Goal: Transaction & Acquisition: Purchase product/service

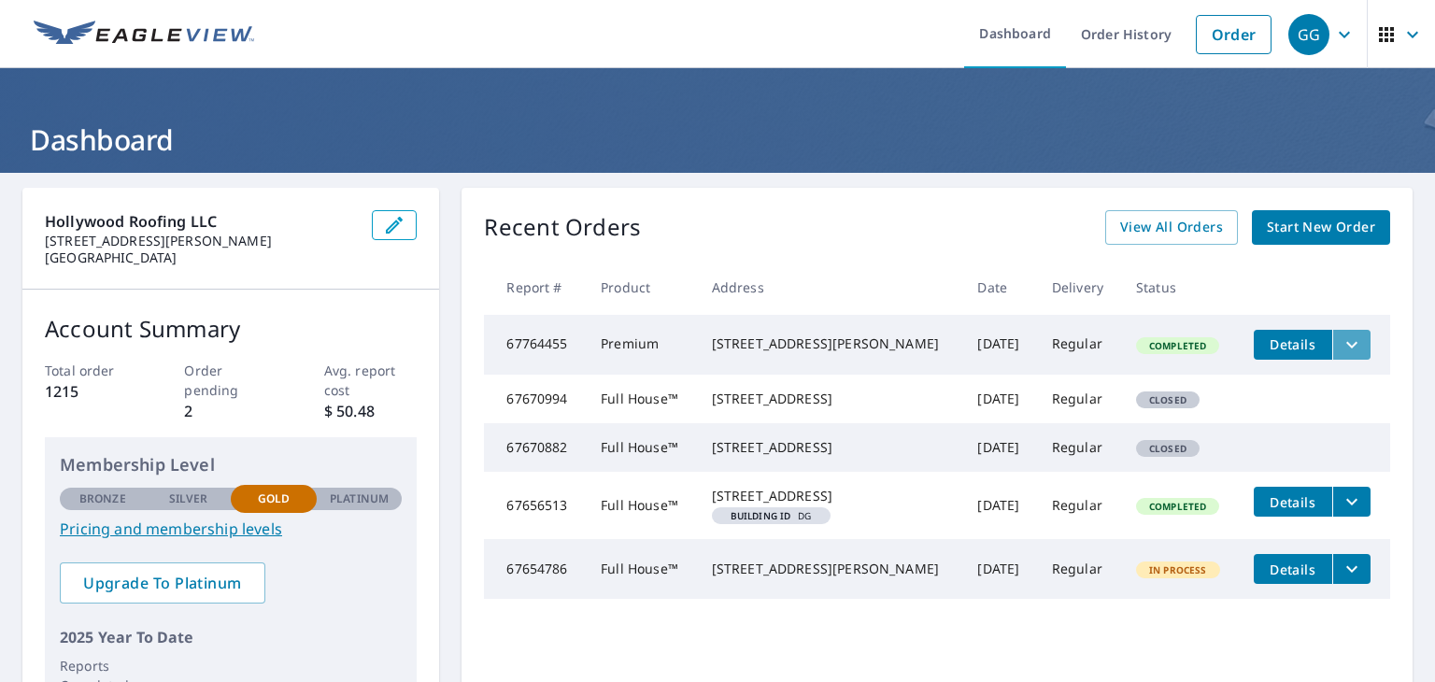
click at [1340, 346] on icon "filesDropdownBtn-67764455" at bounding box center [1351, 344] width 22 height 22
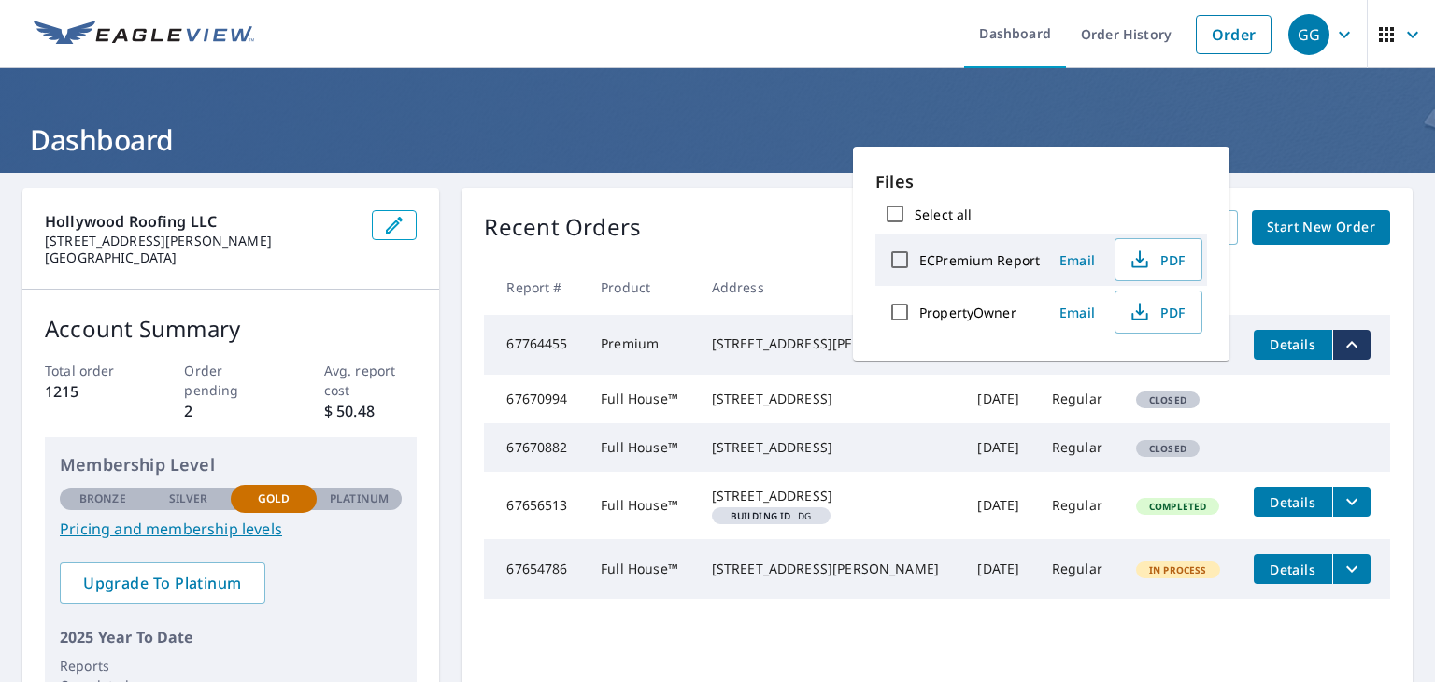
click at [903, 306] on input "PropertyOwner" at bounding box center [899, 311] width 39 height 39
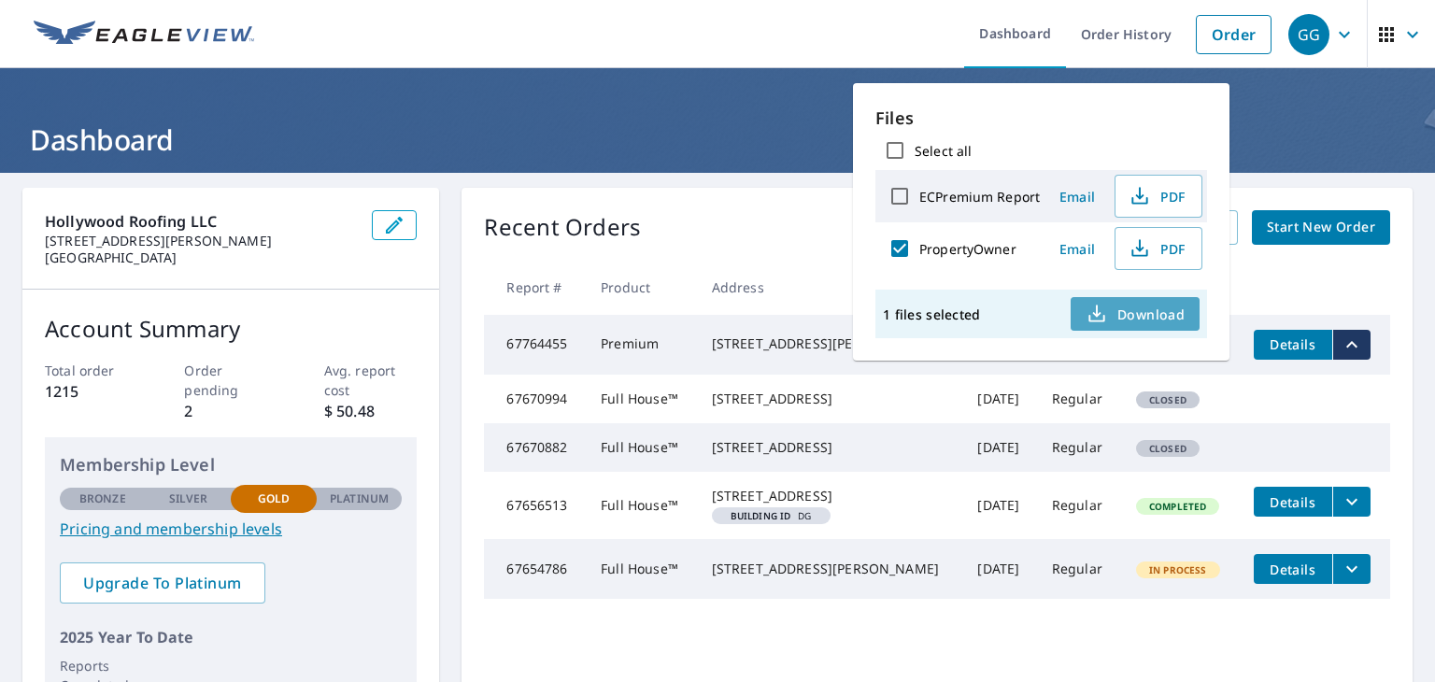
click at [1149, 307] on span "Download" at bounding box center [1134, 314] width 99 height 22
click at [904, 248] on input "PropertyOwner" at bounding box center [899, 248] width 39 height 39
checkbox input "false"
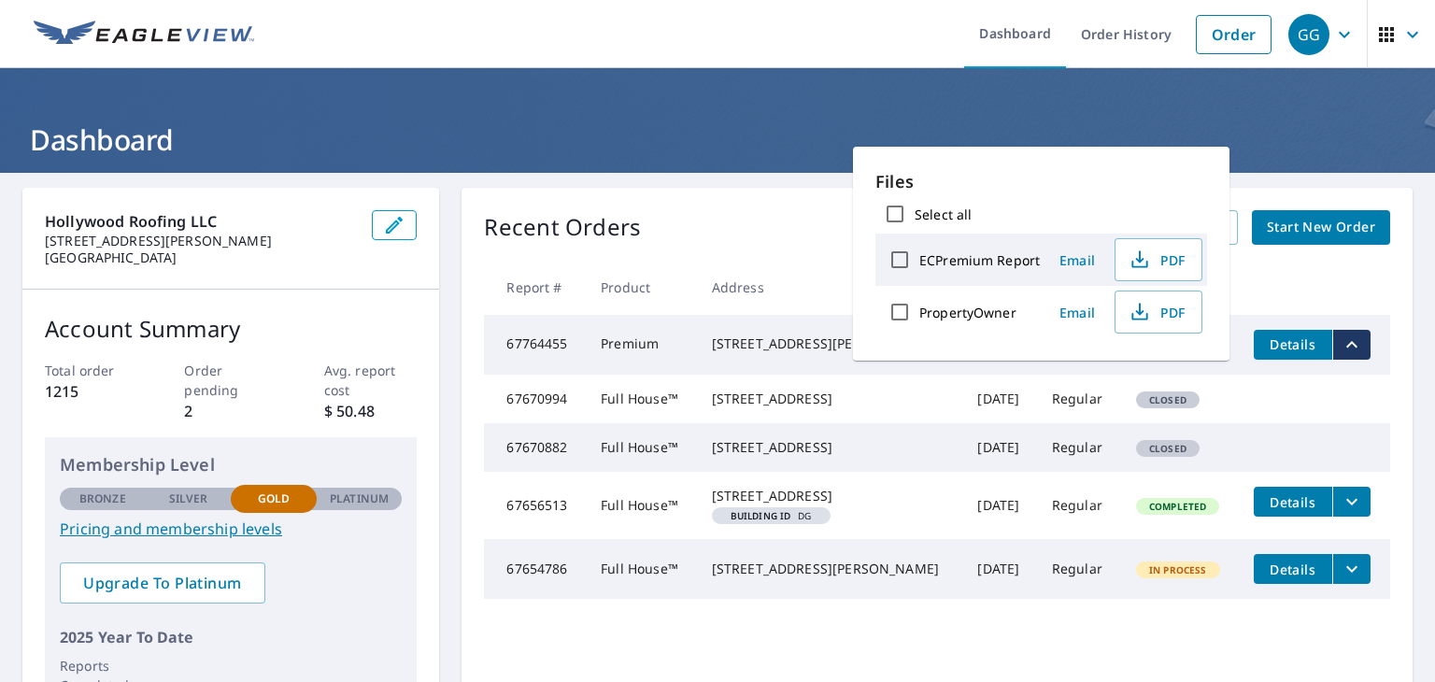
click at [894, 259] on input "ECPremium Report" at bounding box center [899, 259] width 39 height 39
checkbox input "true"
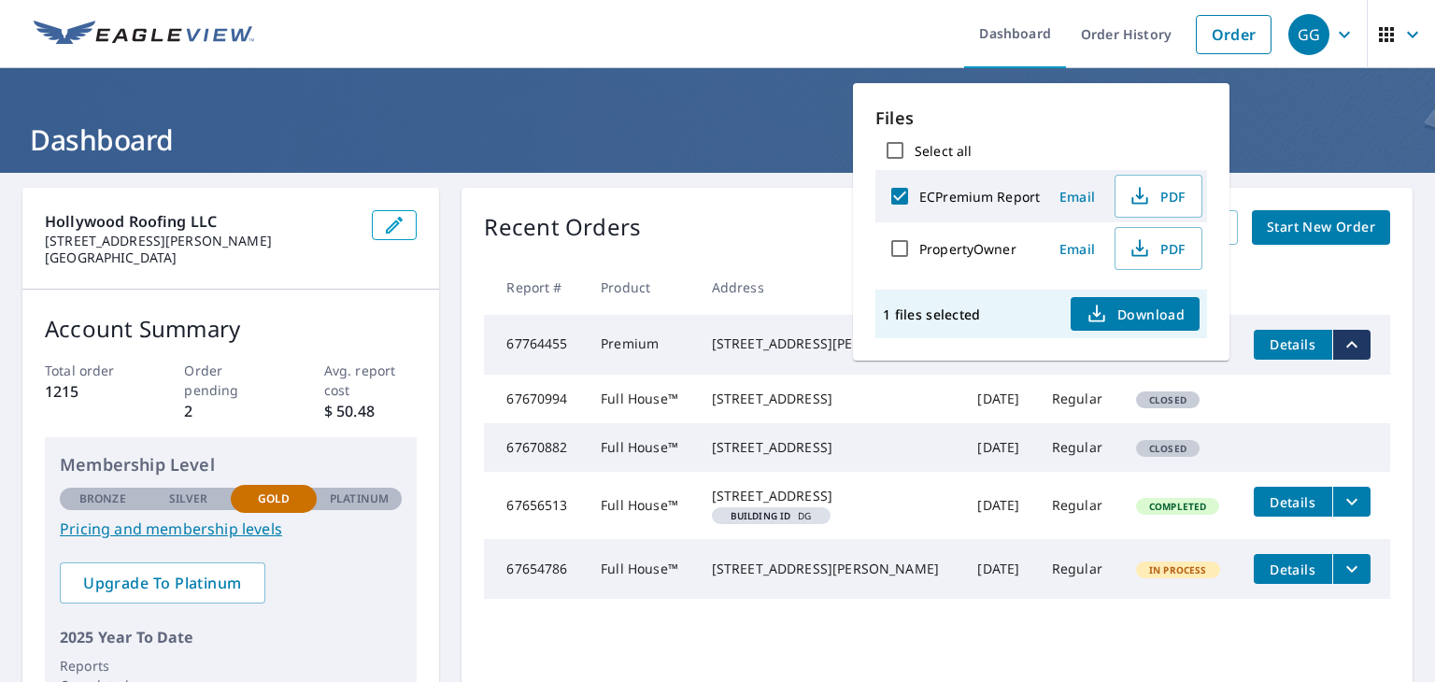
click at [1139, 314] on span "Download" at bounding box center [1134, 314] width 99 height 22
click at [679, 216] on div "Recent Orders View All Orders Start New Order" at bounding box center [937, 227] width 906 height 35
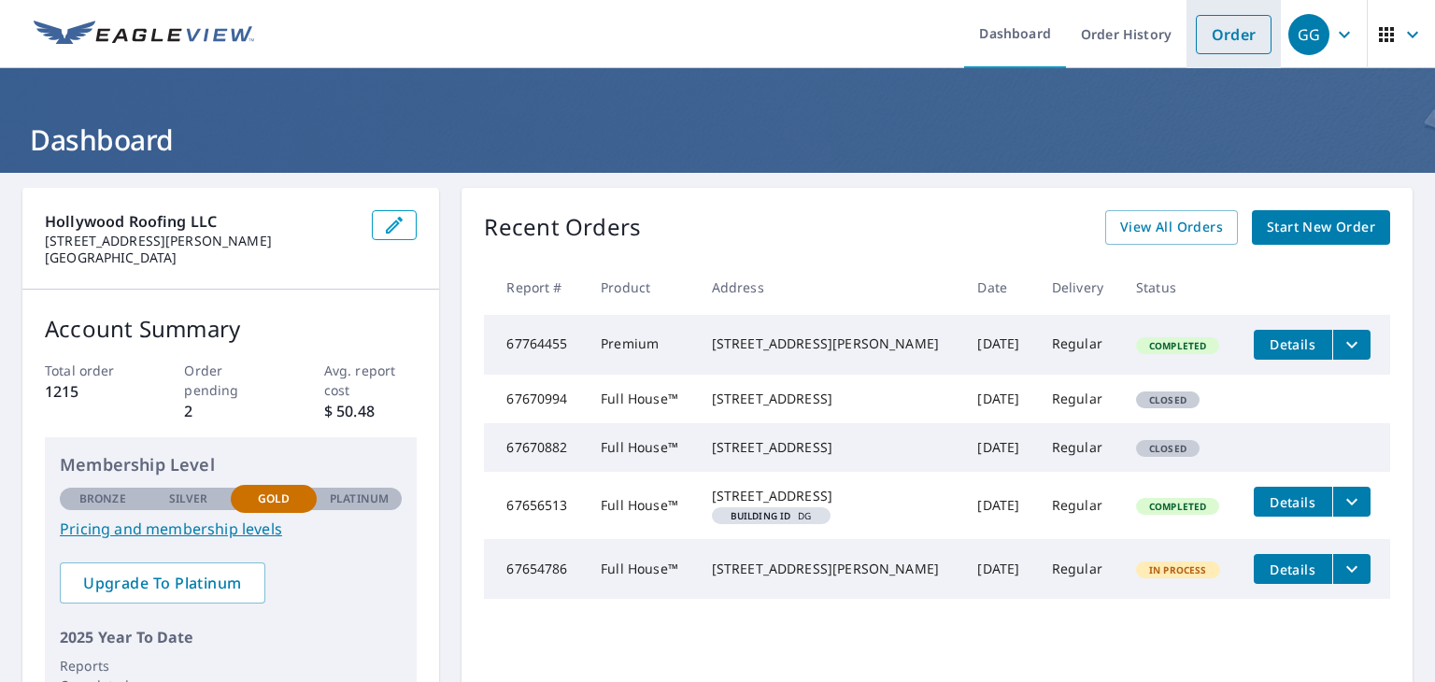
click at [1214, 32] on link "Order" at bounding box center [1233, 34] width 76 height 39
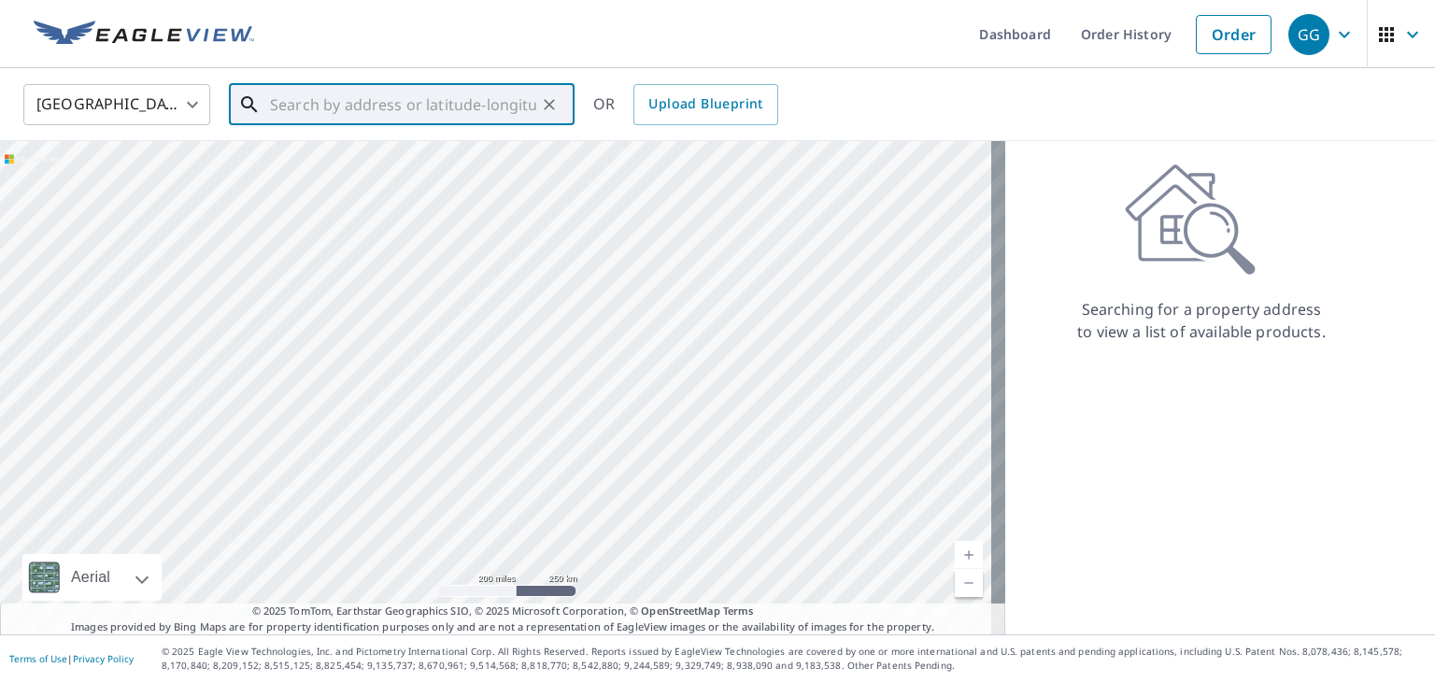
click at [313, 106] on input "text" at bounding box center [403, 104] width 266 height 52
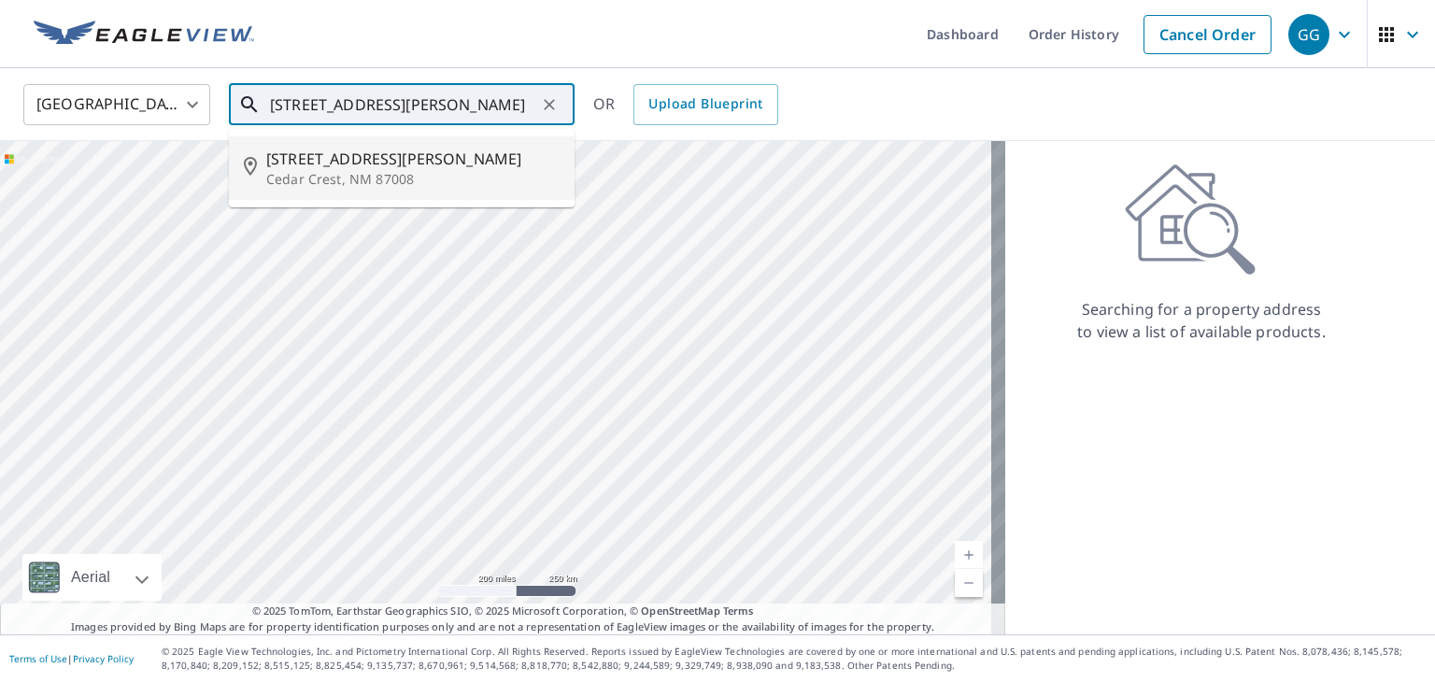
click at [324, 174] on p "Cedar Crest, NM 87008" at bounding box center [412, 179] width 293 height 19
type input "[STREET_ADDRESS][PERSON_NAME]"
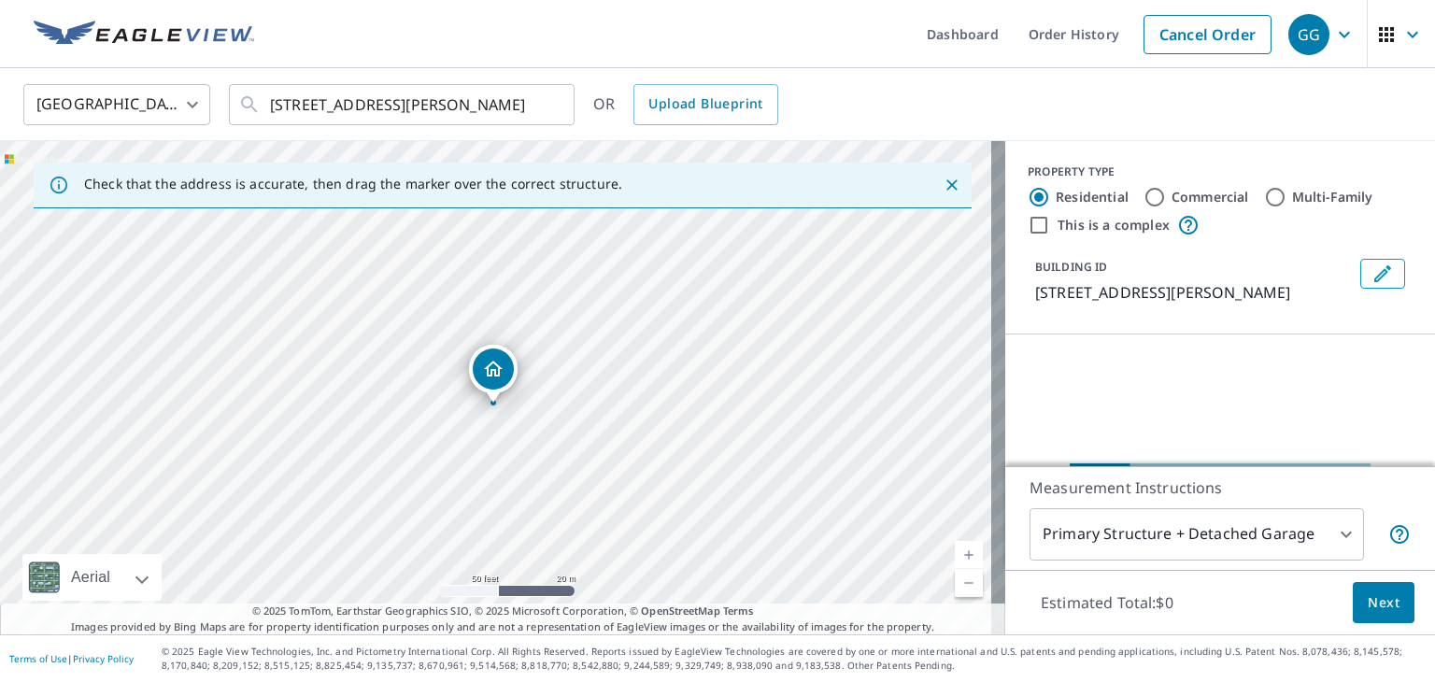
drag, startPoint x: 435, startPoint y: 404, endPoint x: 569, endPoint y: 479, distance: 153.0
click at [569, 479] on div "[STREET_ADDRESS][PERSON_NAME]" at bounding box center [502, 387] width 1005 height 493
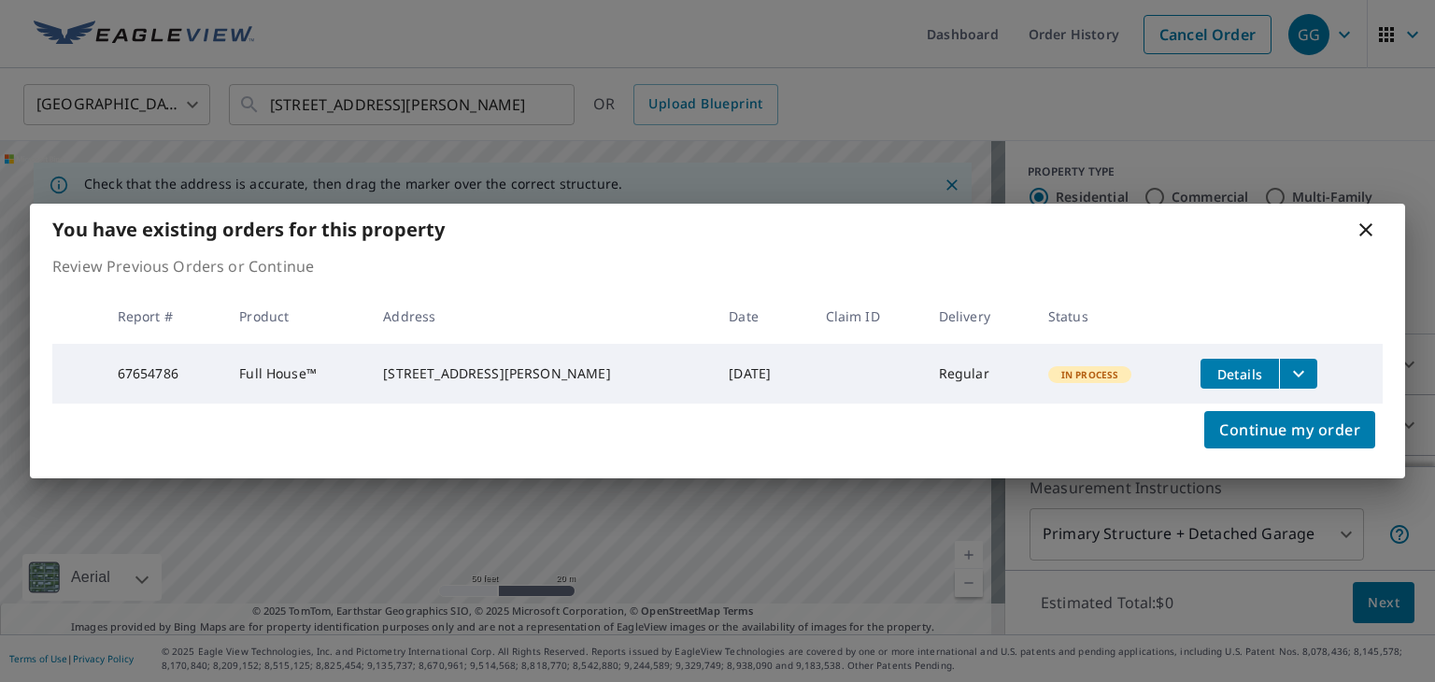
click at [1367, 227] on icon at bounding box center [1365, 229] width 13 height 13
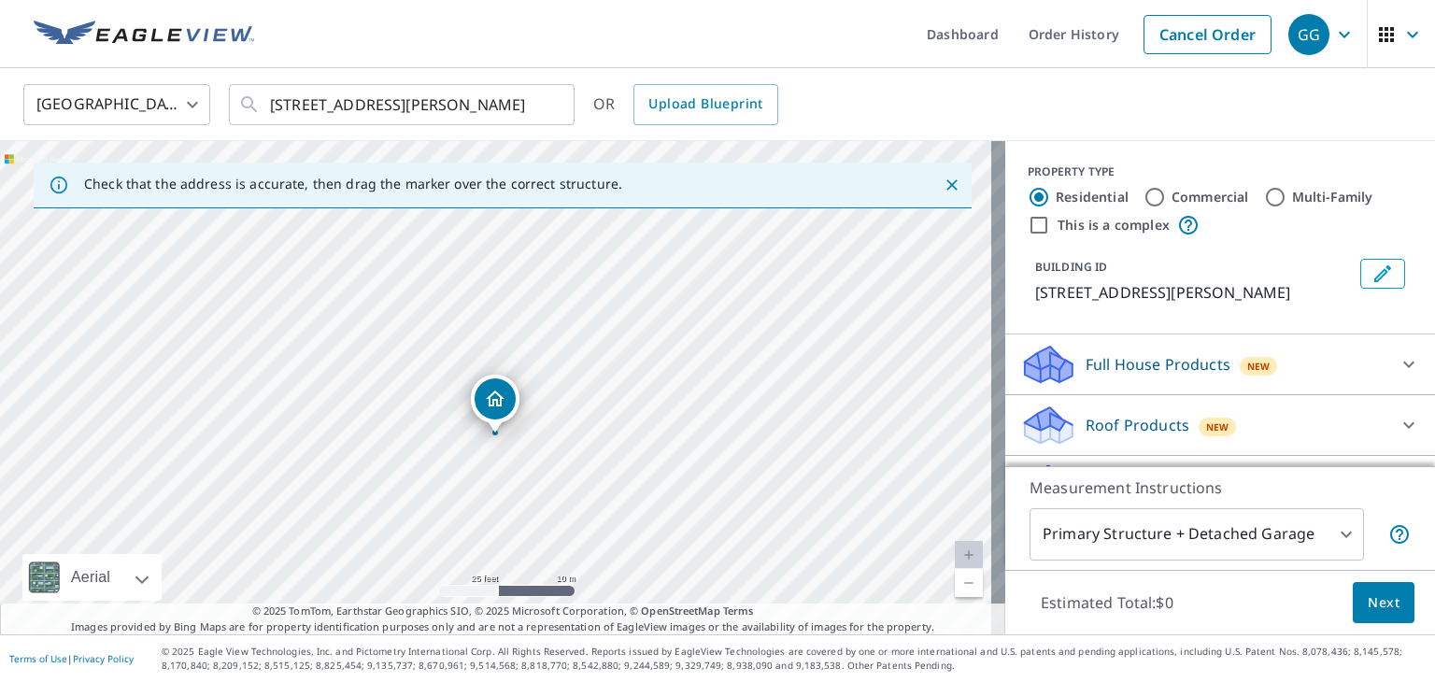
drag, startPoint x: 422, startPoint y: 382, endPoint x: 553, endPoint y: 464, distance: 154.4
click at [553, 464] on div "[STREET_ADDRESS][PERSON_NAME]" at bounding box center [502, 387] width 1005 height 493
click at [1403, 426] on icon at bounding box center [1408, 425] width 11 height 7
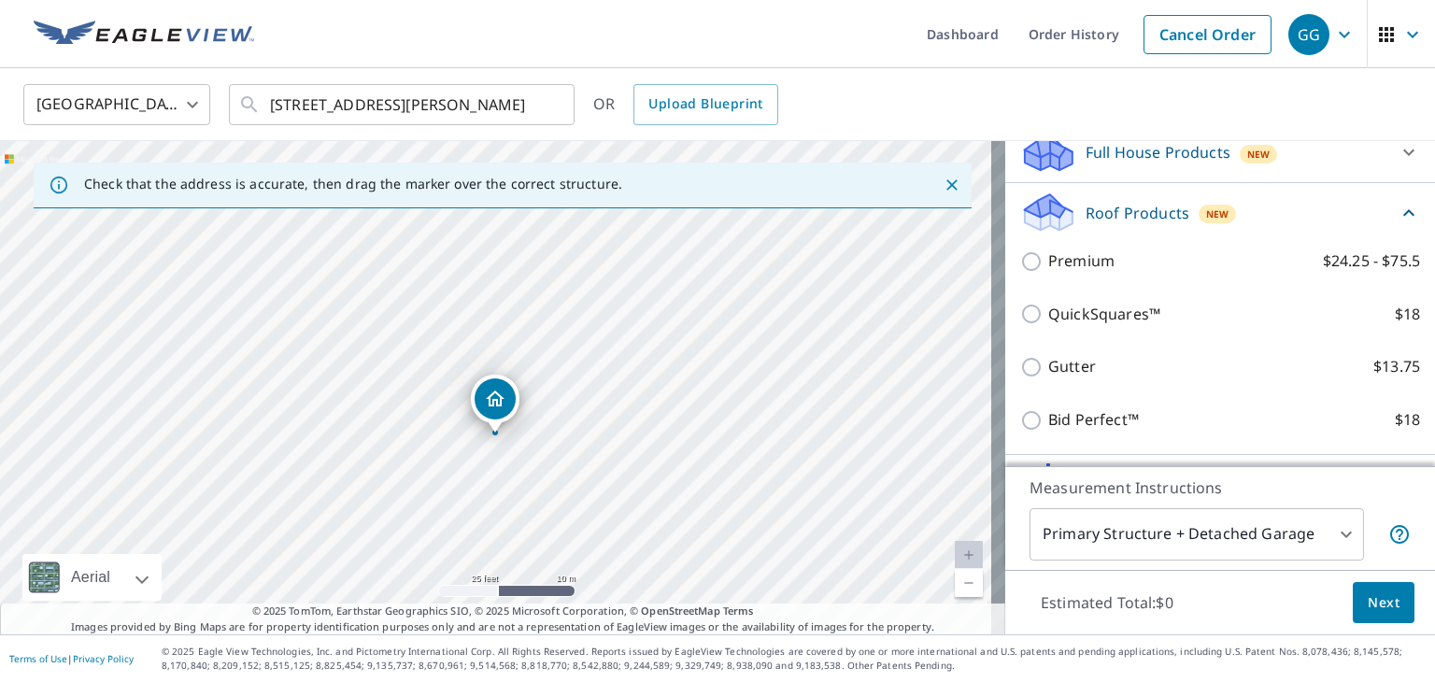
scroll to position [187, 0]
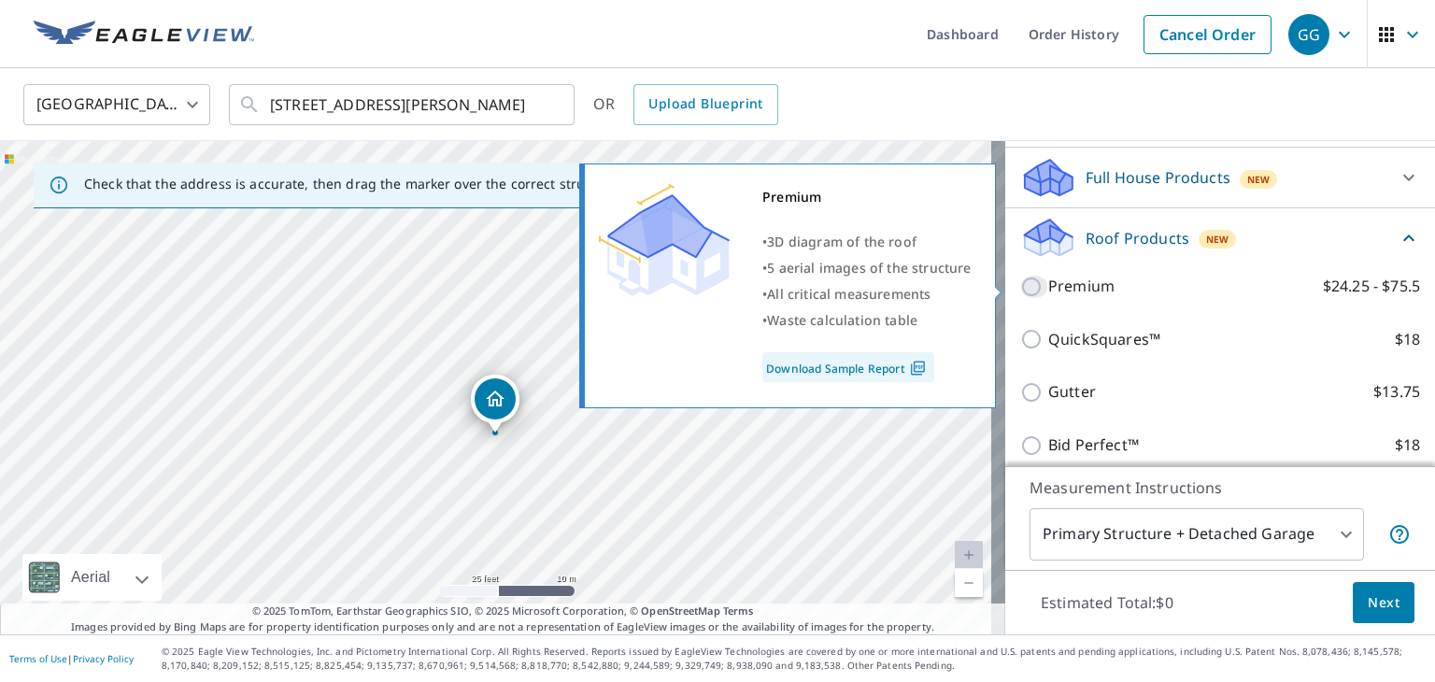
click at [1020, 287] on input "Premium $24.25 - $75.5" at bounding box center [1034, 287] width 28 height 22
checkbox input "true"
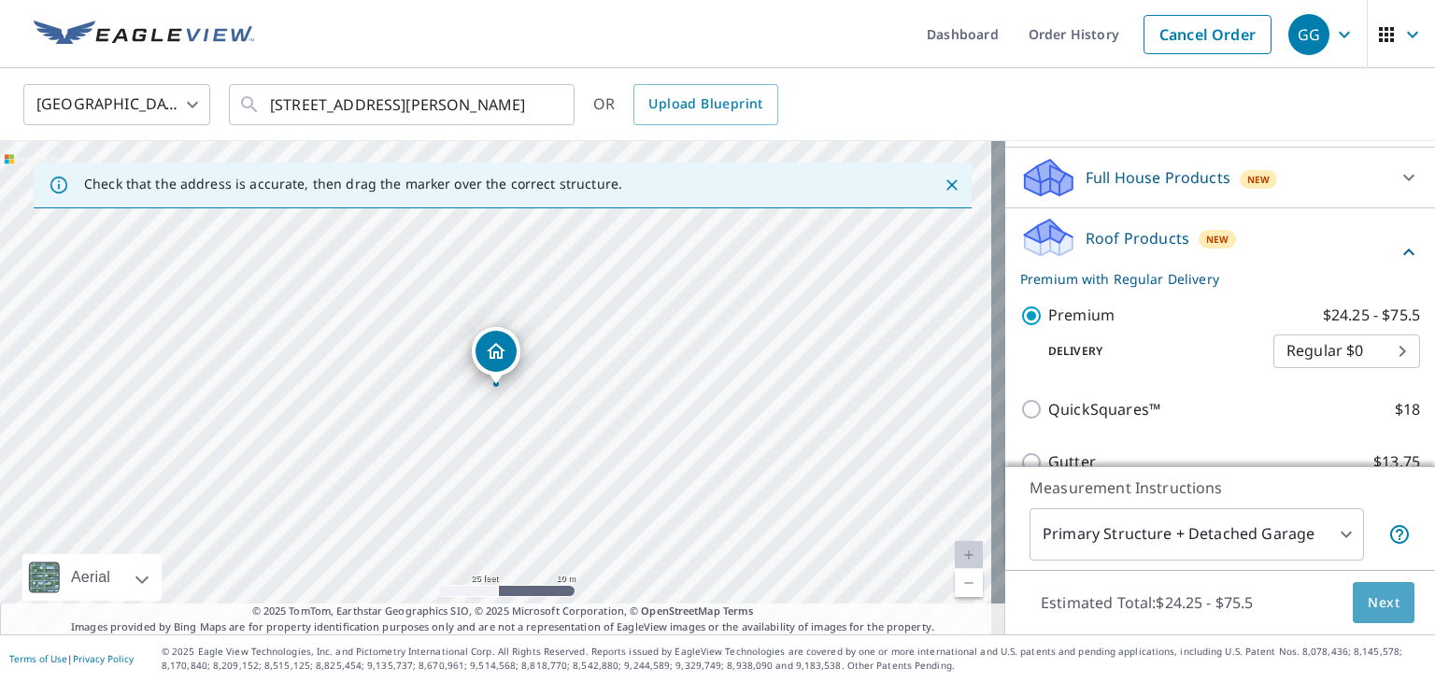
click at [1372, 604] on span "Next" at bounding box center [1383, 602] width 32 height 23
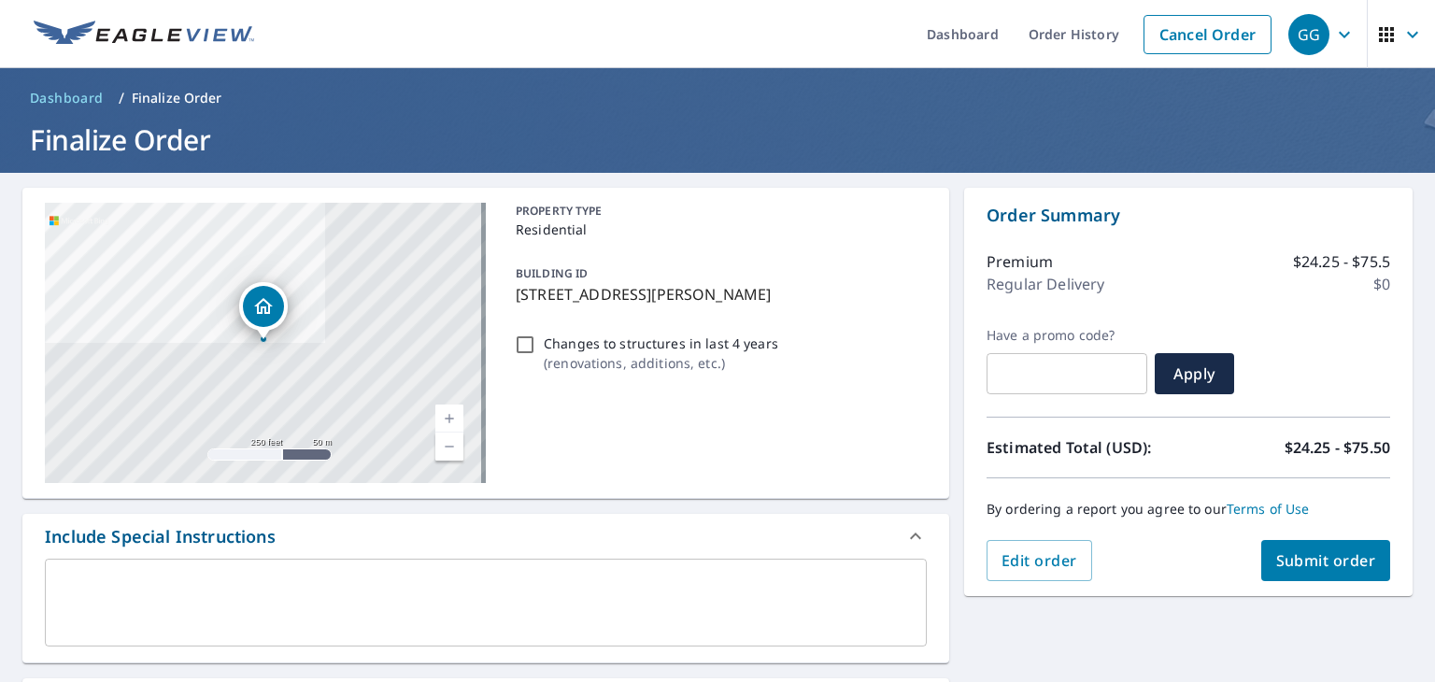
click at [1309, 558] on span "Submit order" at bounding box center [1326, 560] width 100 height 21
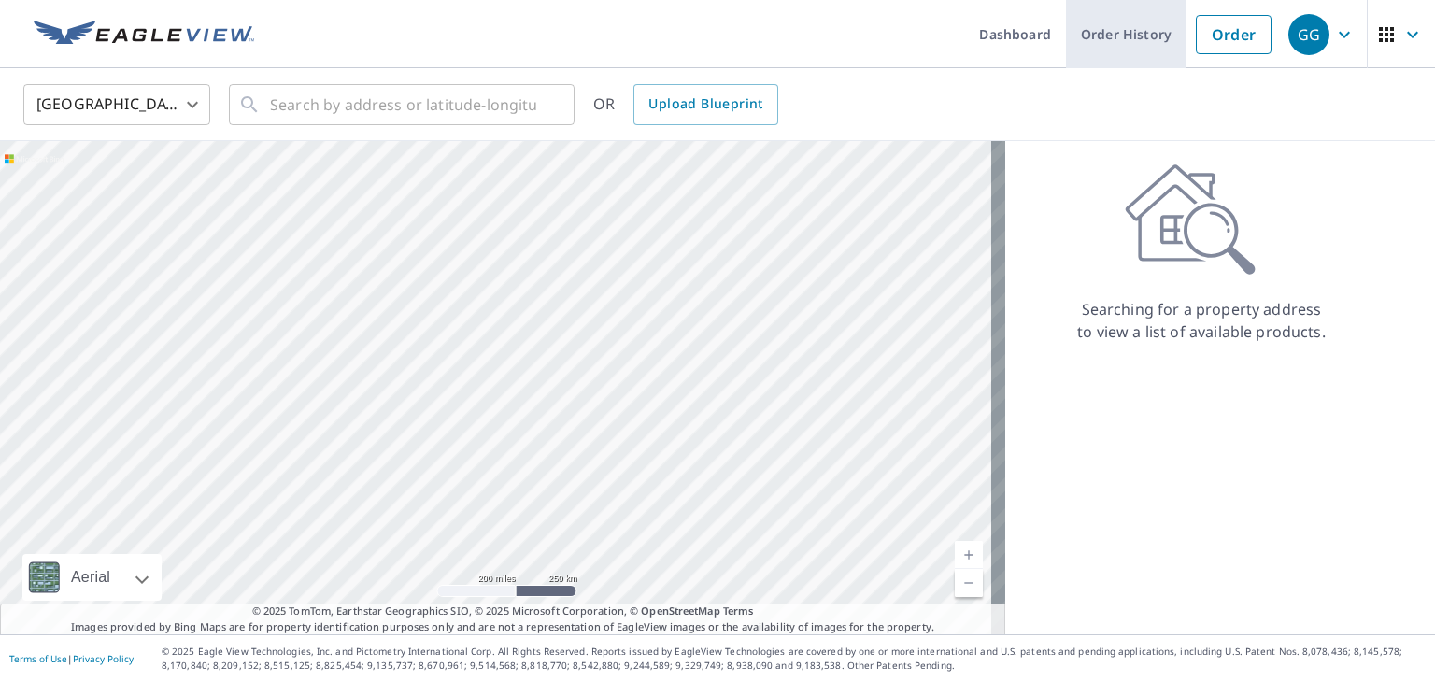
click at [1112, 35] on link "Order History" at bounding box center [1126, 34] width 120 height 68
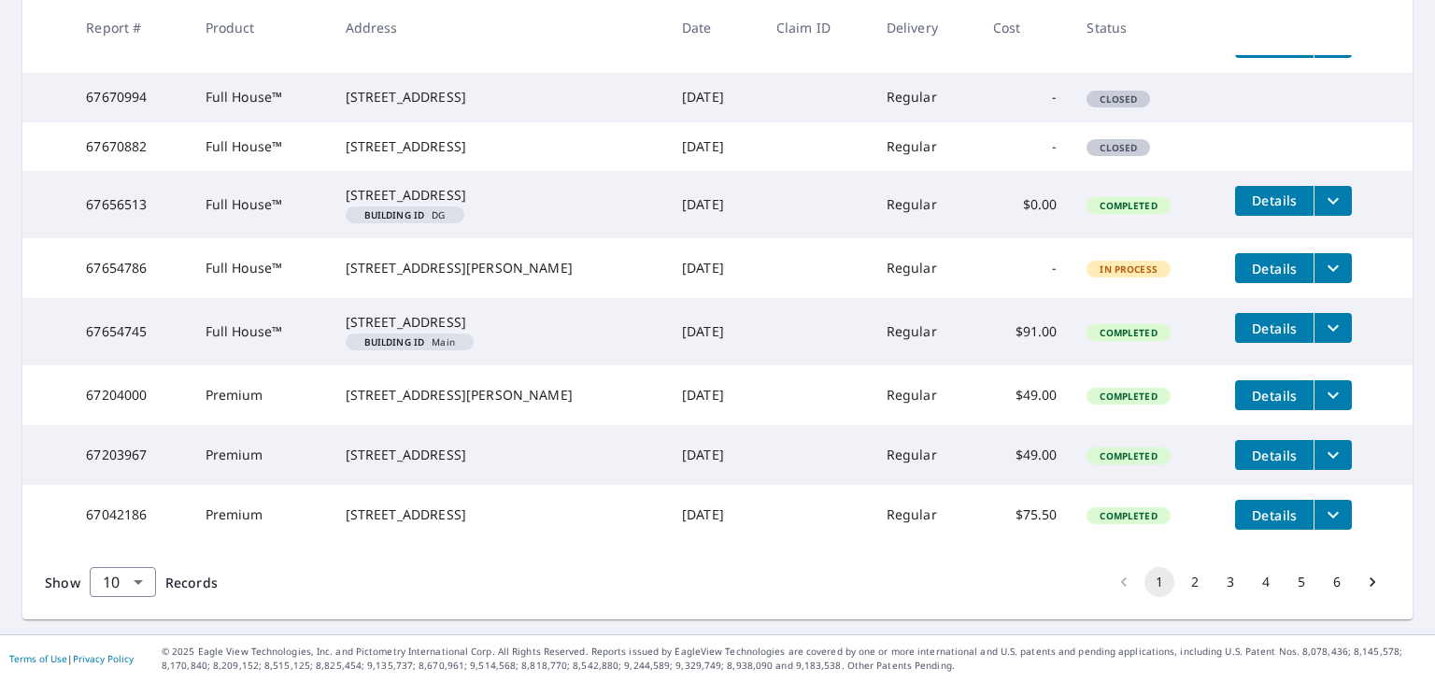
scroll to position [486, 0]
click at [1327, 459] on icon "filesDropdownBtn-67203967" at bounding box center [1332, 455] width 11 height 7
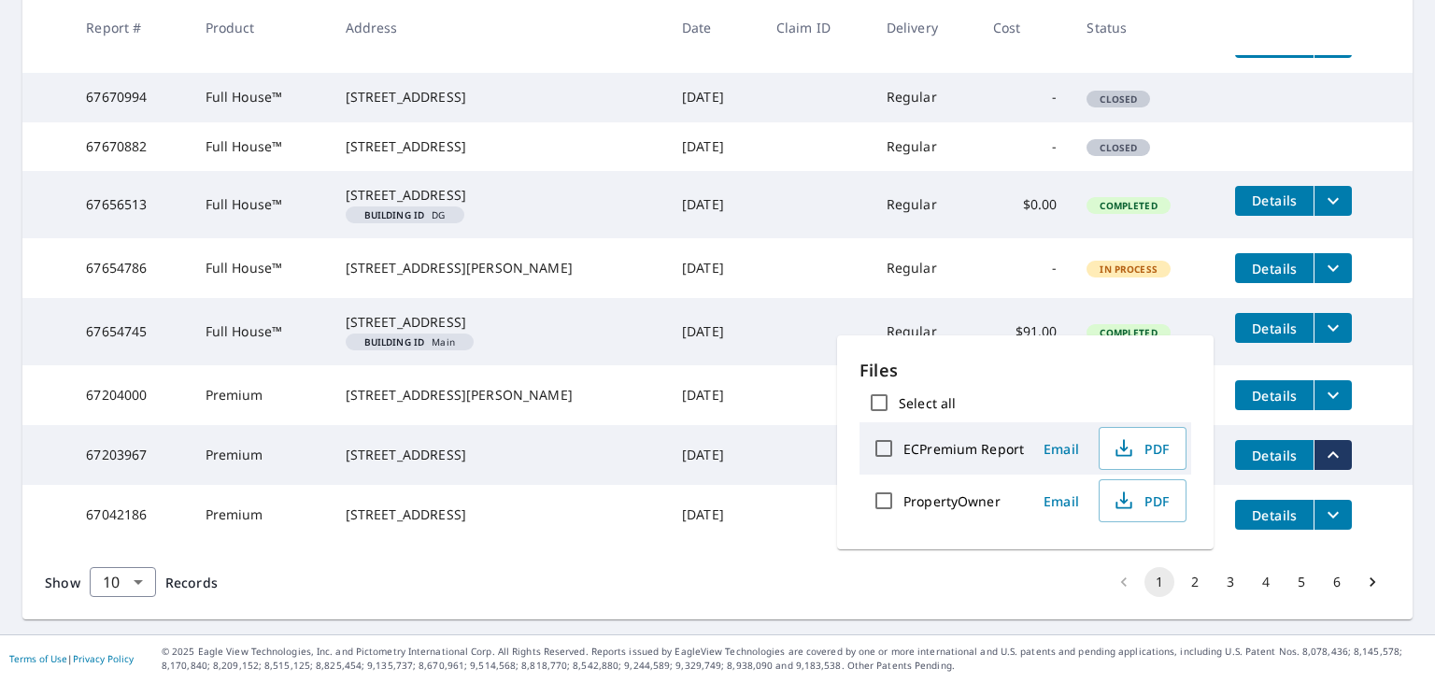
click at [886, 498] on input "PropertyOwner" at bounding box center [883, 500] width 39 height 39
checkbox input "true"
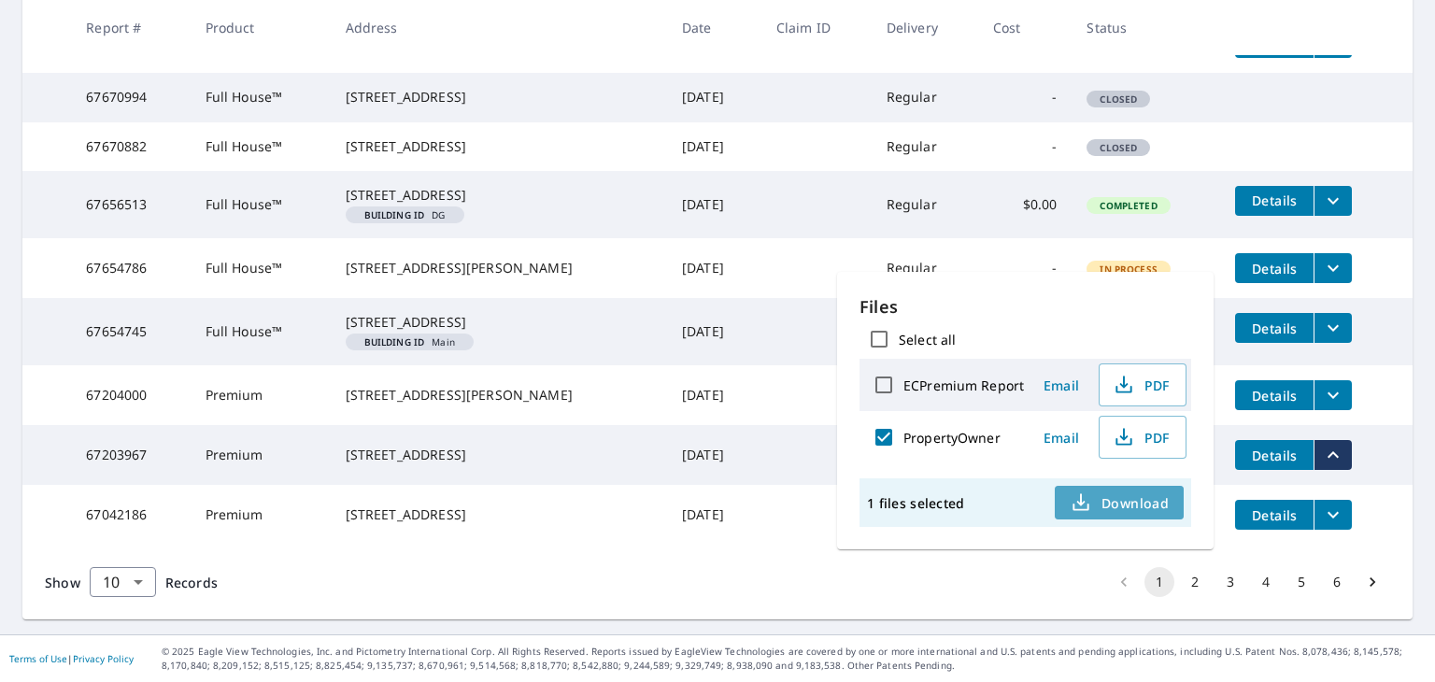
click at [1127, 498] on span "Download" at bounding box center [1118, 502] width 99 height 22
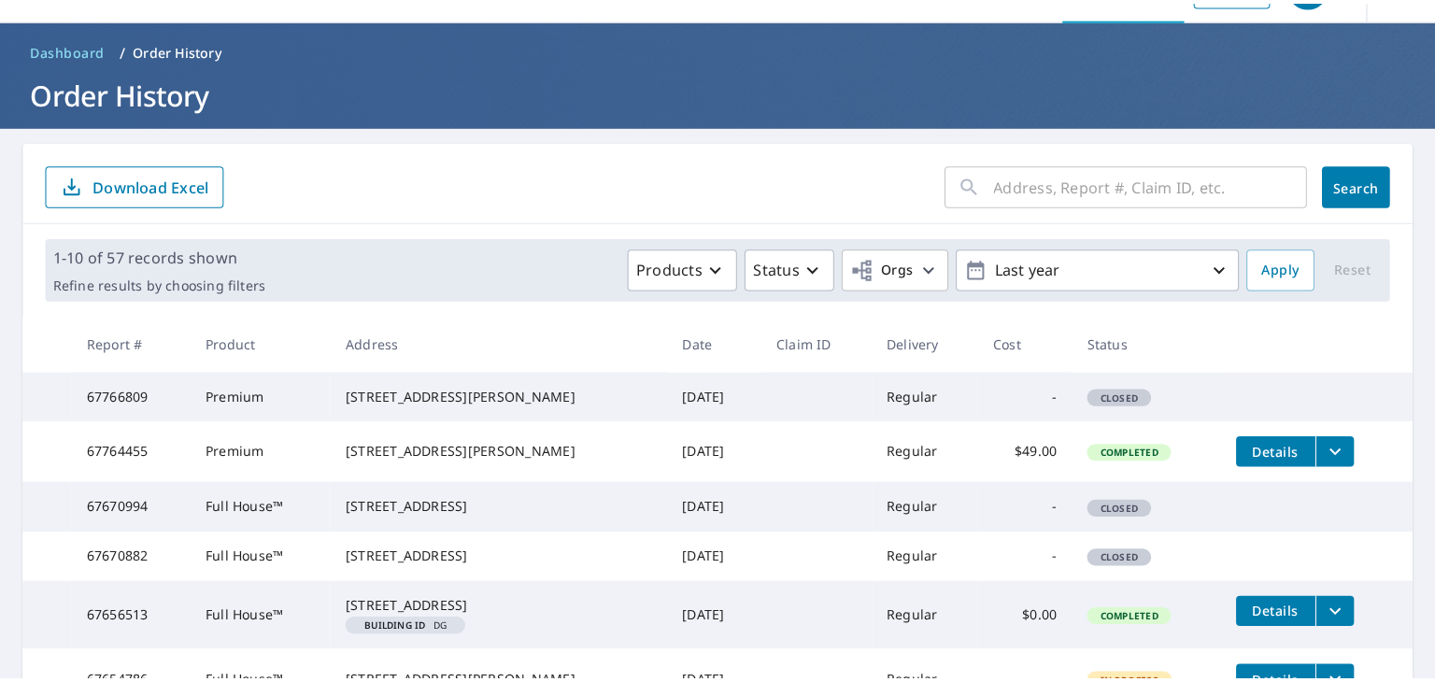
scroll to position [0, 0]
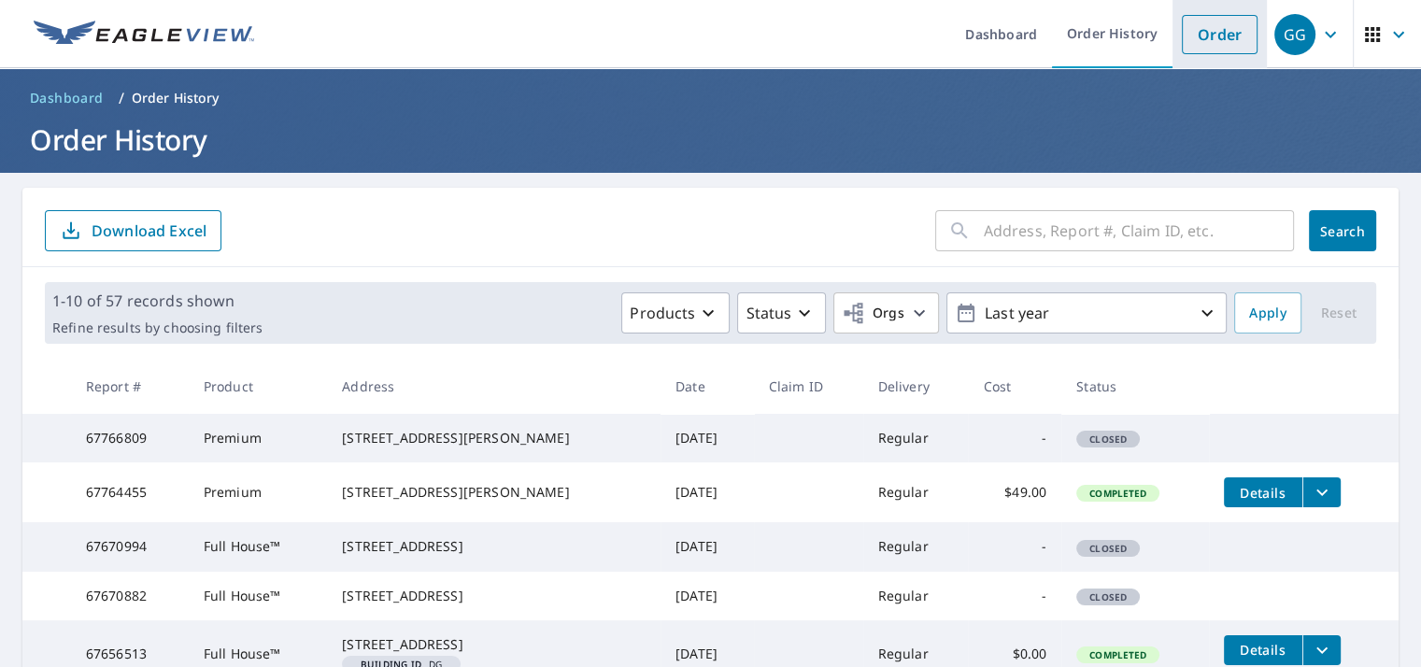
click at [1217, 33] on link "Order" at bounding box center [1219, 34] width 76 height 39
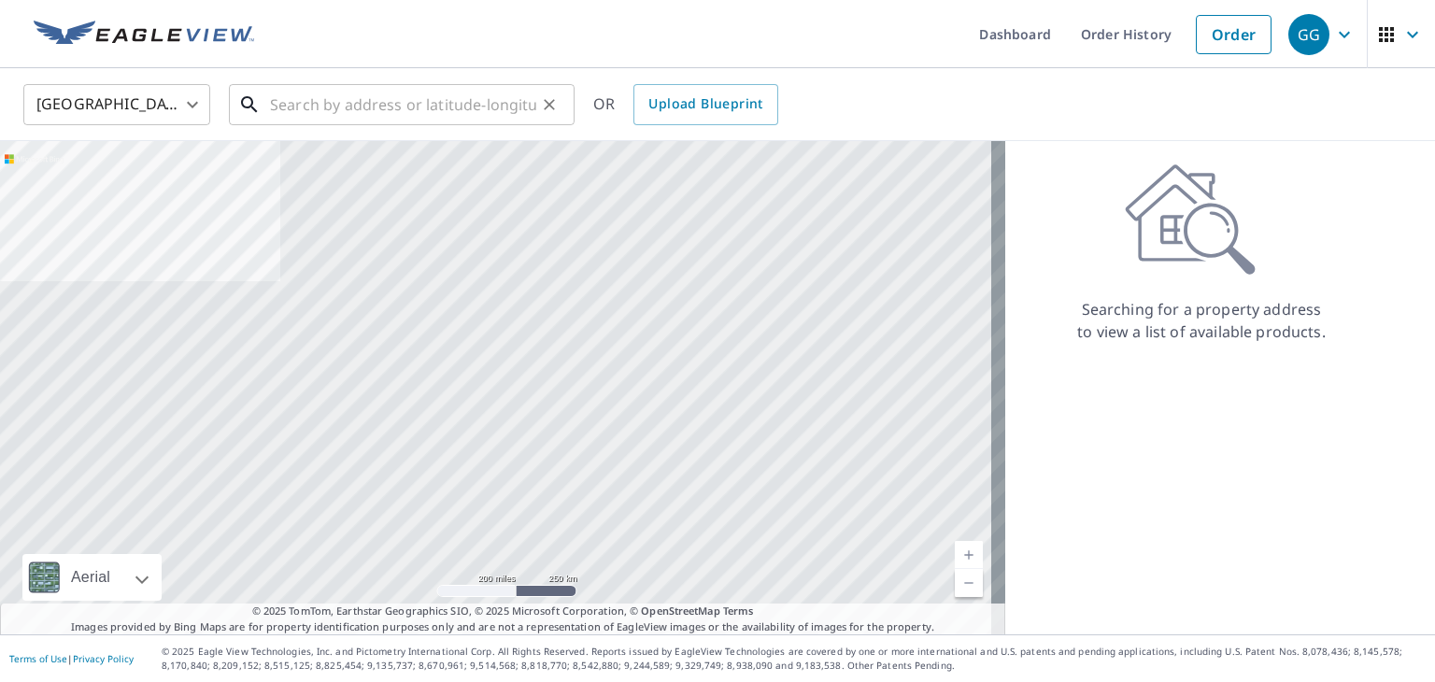
click at [321, 109] on input "text" at bounding box center [403, 104] width 266 height 52
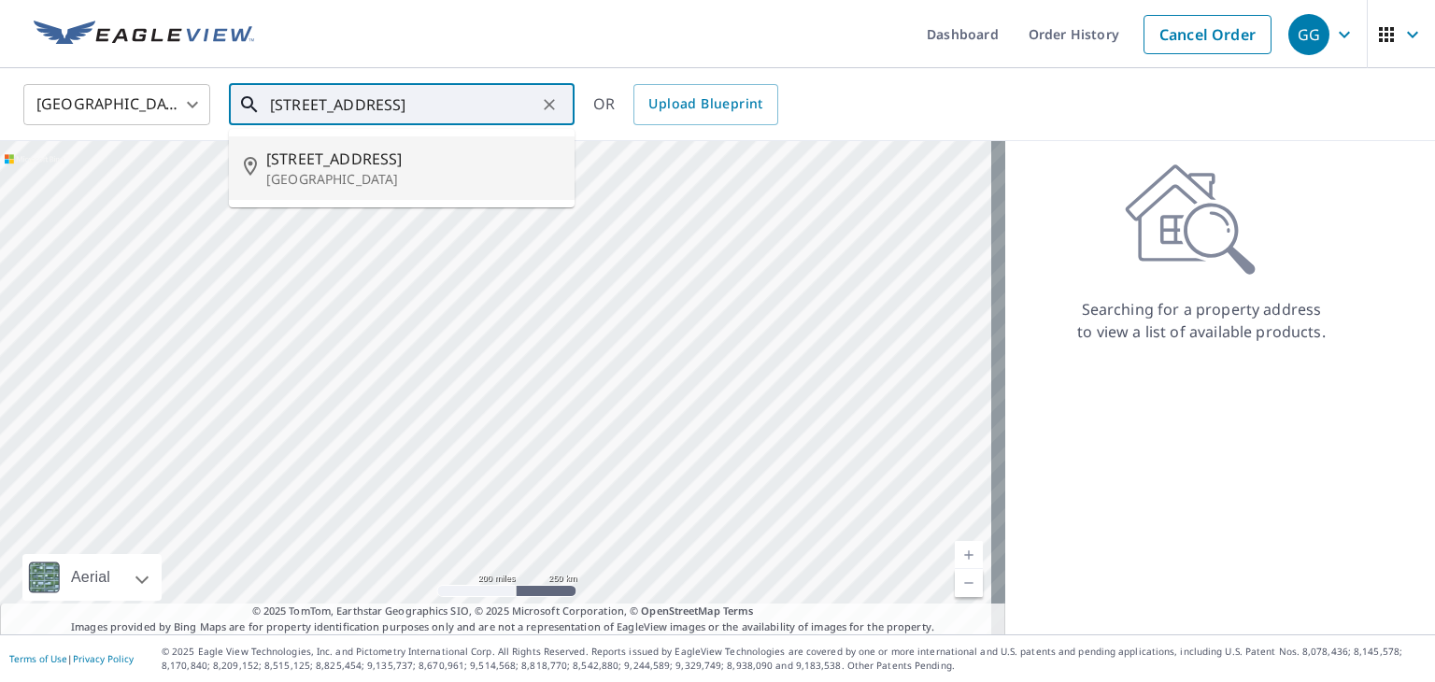
click at [341, 170] on p "[GEOGRAPHIC_DATA]" at bounding box center [412, 179] width 293 height 19
type input "[STREET_ADDRESS]"
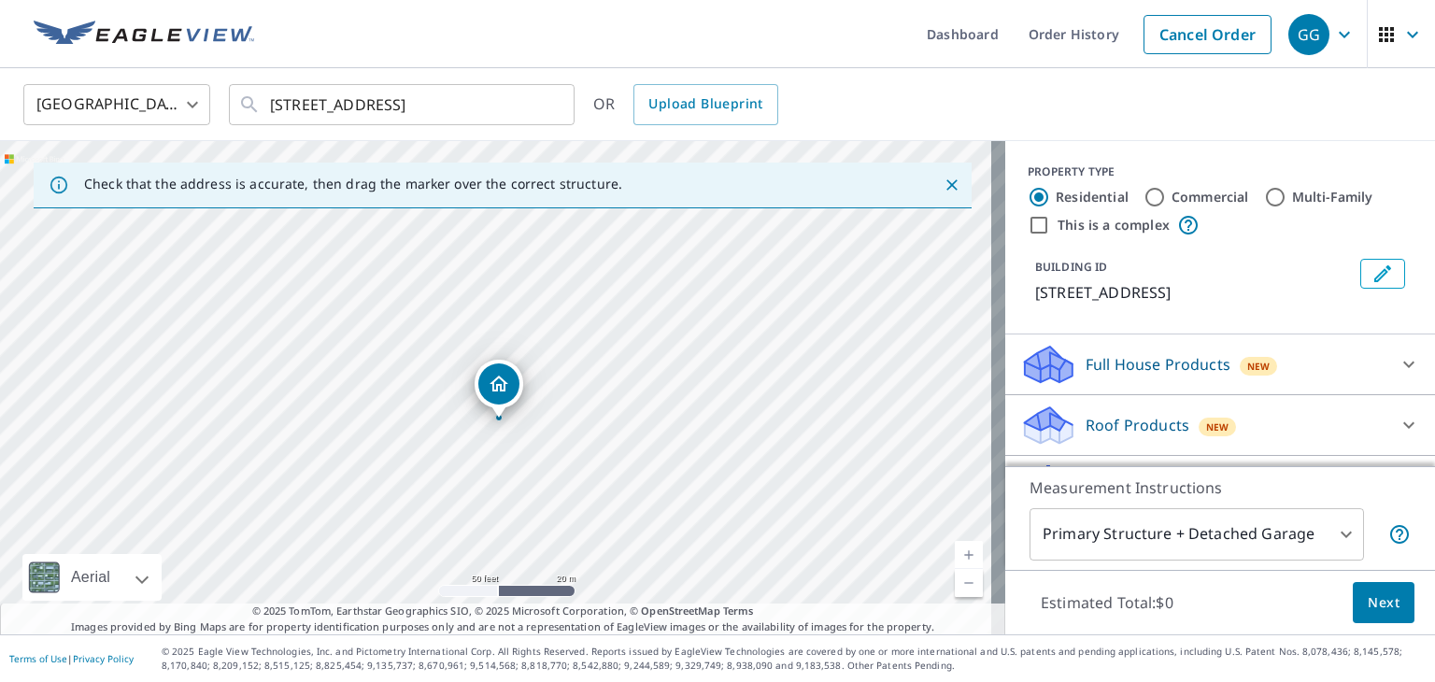
click at [392, 389] on div "[STREET_ADDRESS]" at bounding box center [502, 387] width 1005 height 493
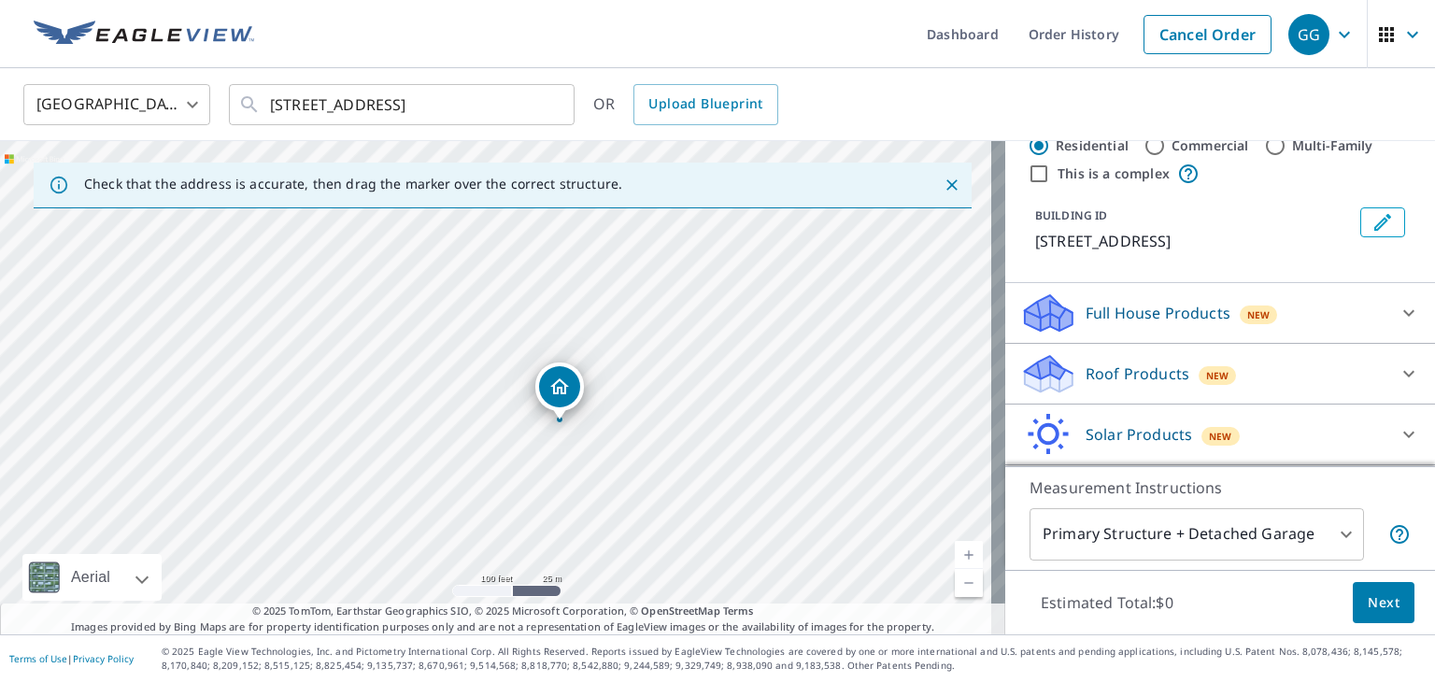
scroll to position [93, 0]
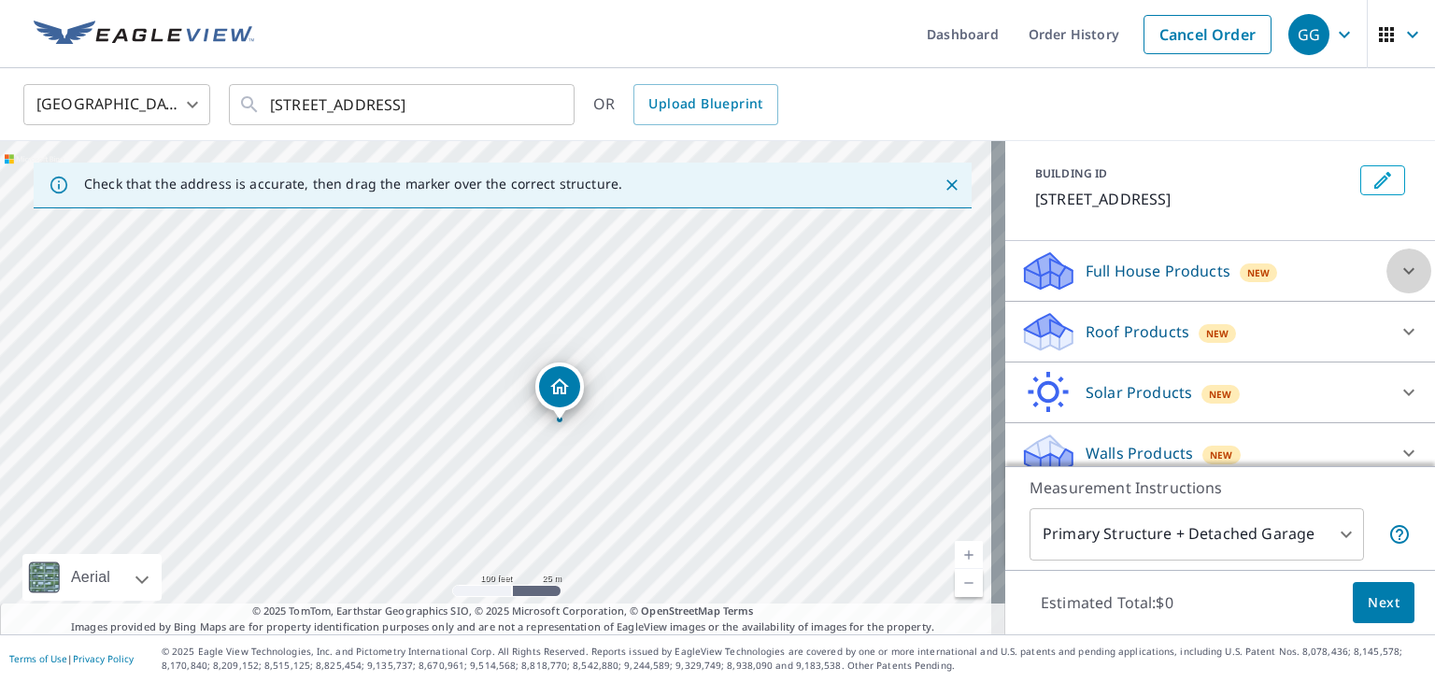
click at [1397, 282] on icon at bounding box center [1408, 271] width 22 height 22
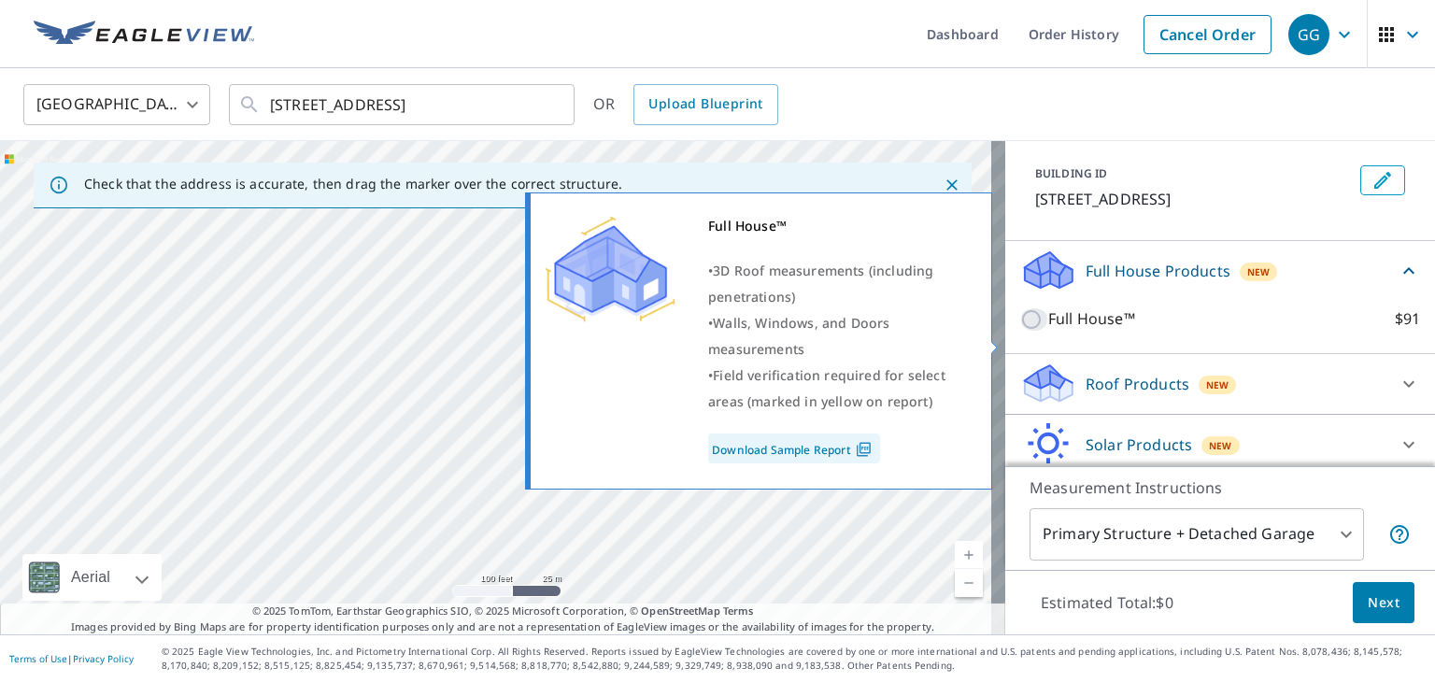
click at [1020, 331] on input "Full House™ $91" at bounding box center [1034, 319] width 28 height 22
checkbox input "true"
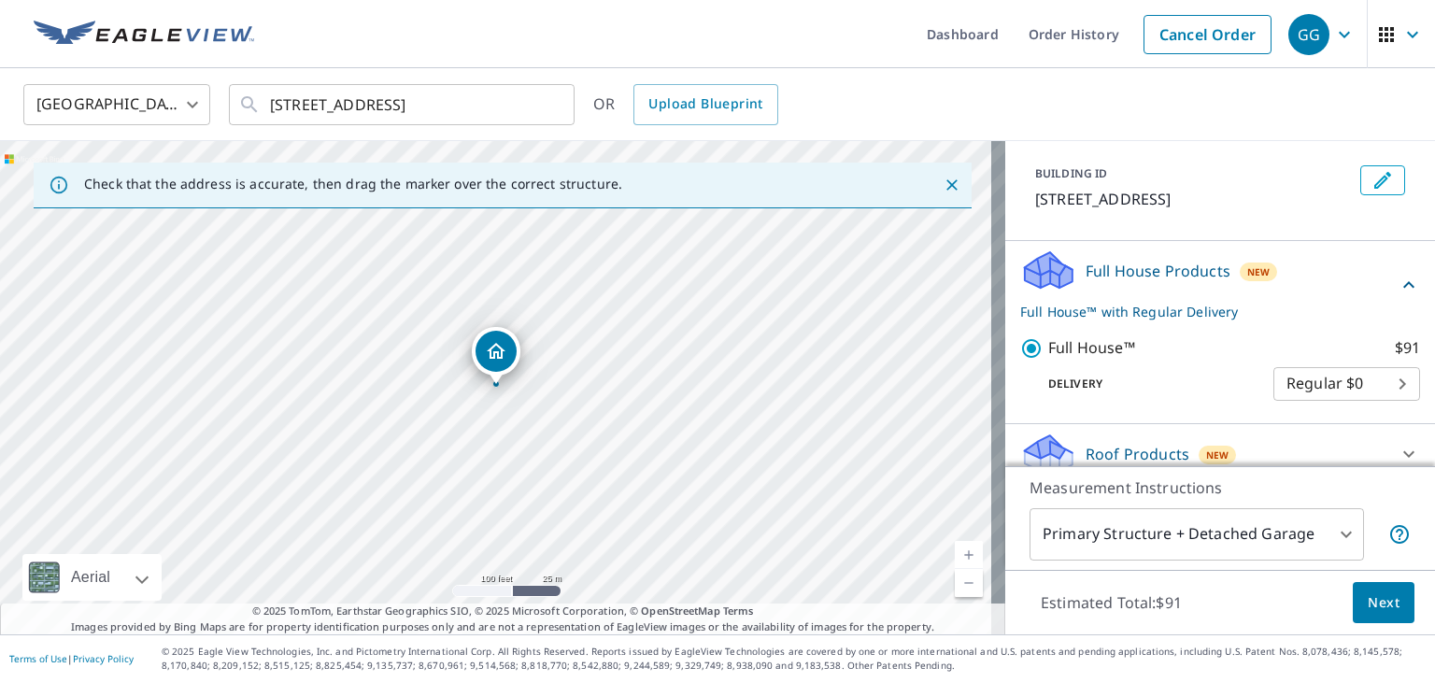
click at [1380, 606] on span "Next" at bounding box center [1383, 602] width 32 height 23
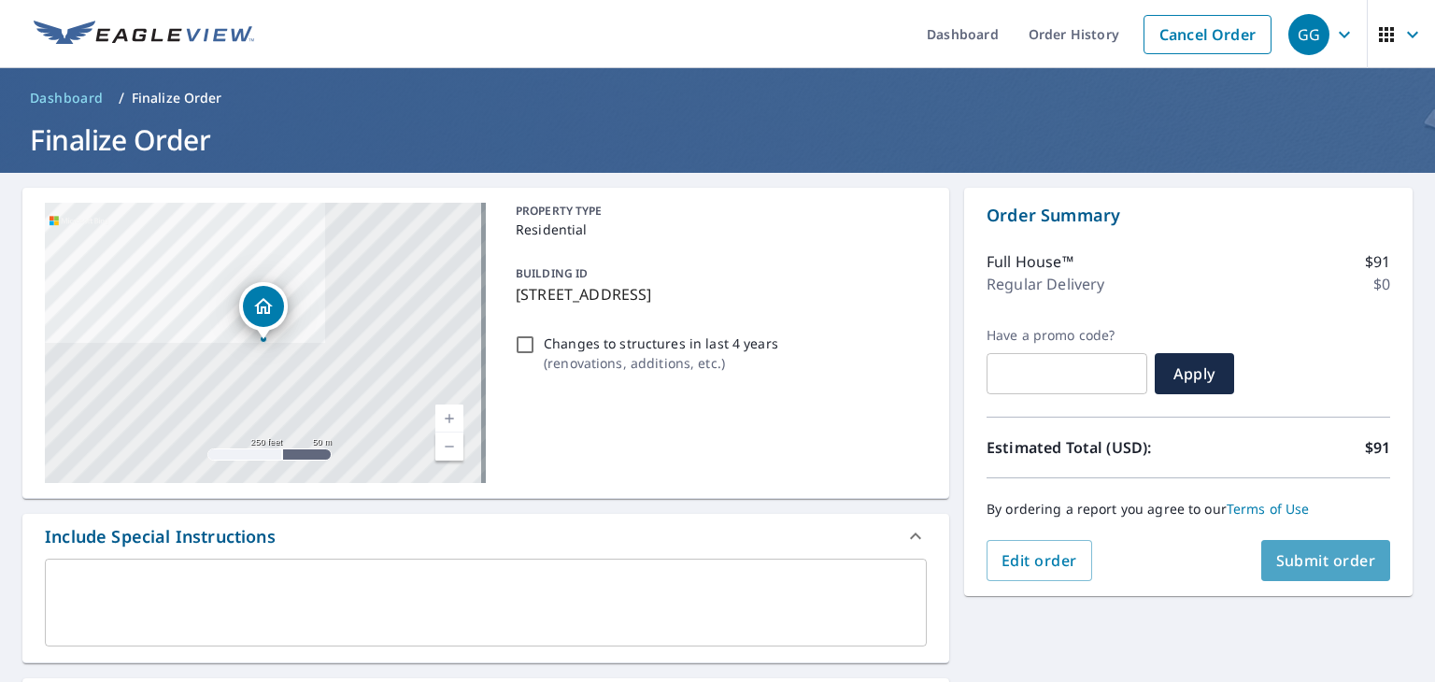
click at [1323, 561] on span "Submit order" at bounding box center [1326, 560] width 100 height 21
